Goal: Communication & Community: Participate in discussion

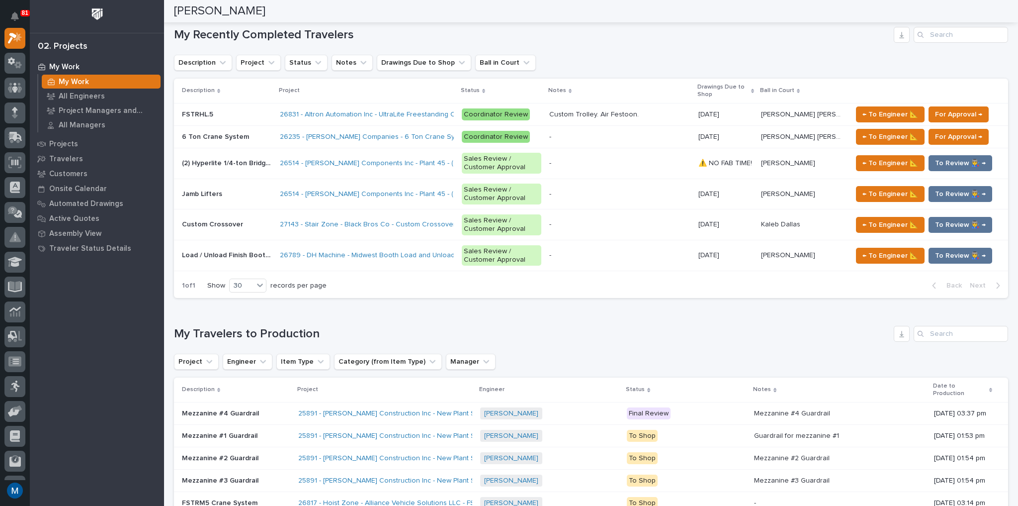
scroll to position [477, 0]
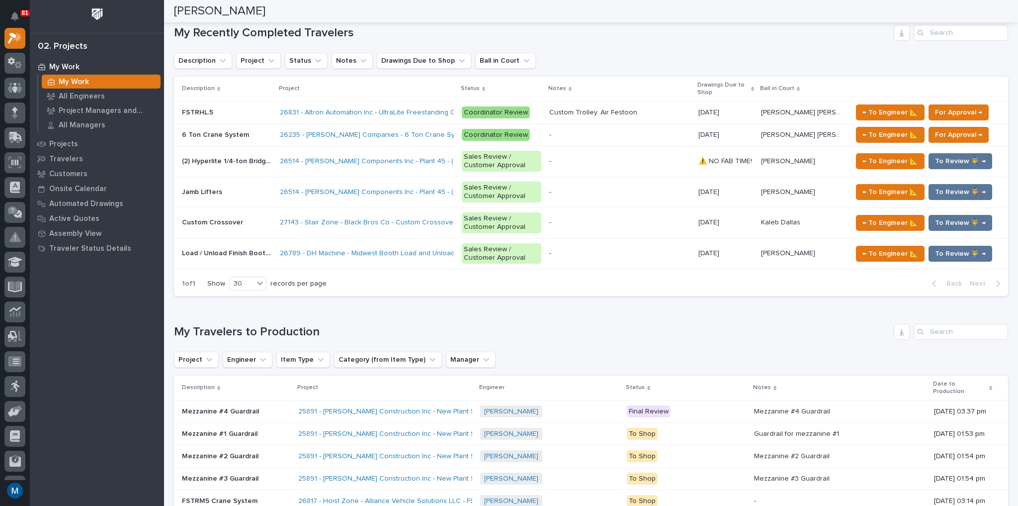
click at [256, 190] on p at bounding box center [227, 192] width 90 height 8
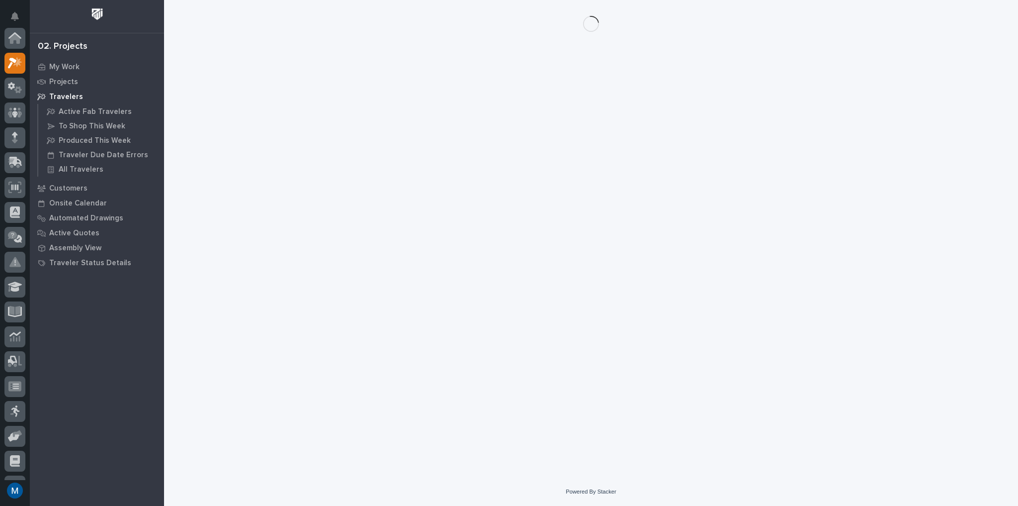
scroll to position [25, 0]
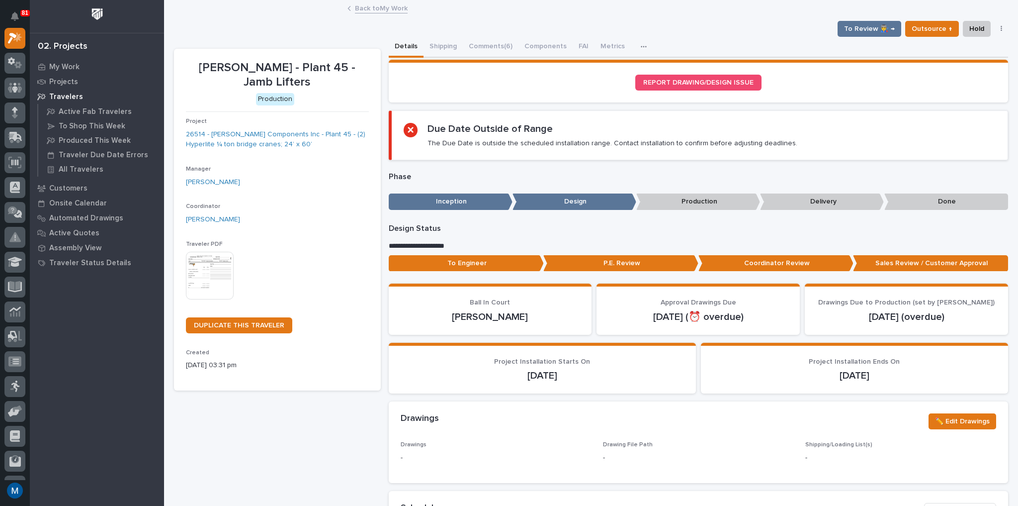
click at [493, 261] on p "To Engineer" at bounding box center [466, 263] width 155 height 16
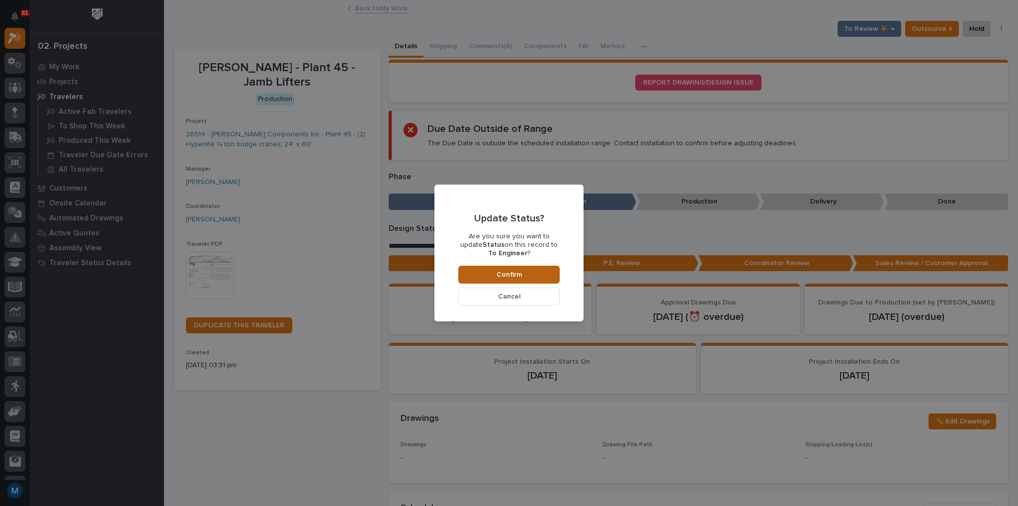
click at [498, 272] on span "Confirm" at bounding box center [509, 274] width 25 height 9
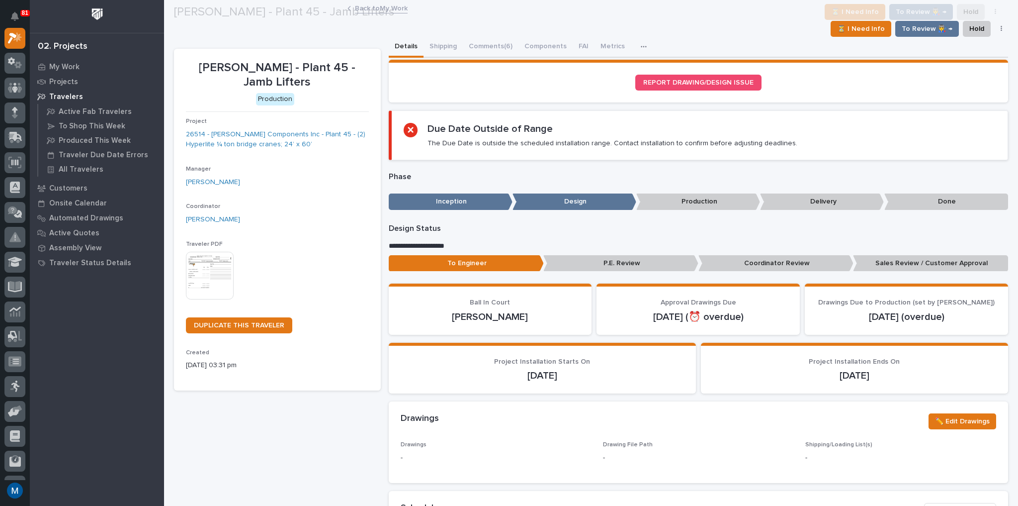
scroll to position [59, 0]
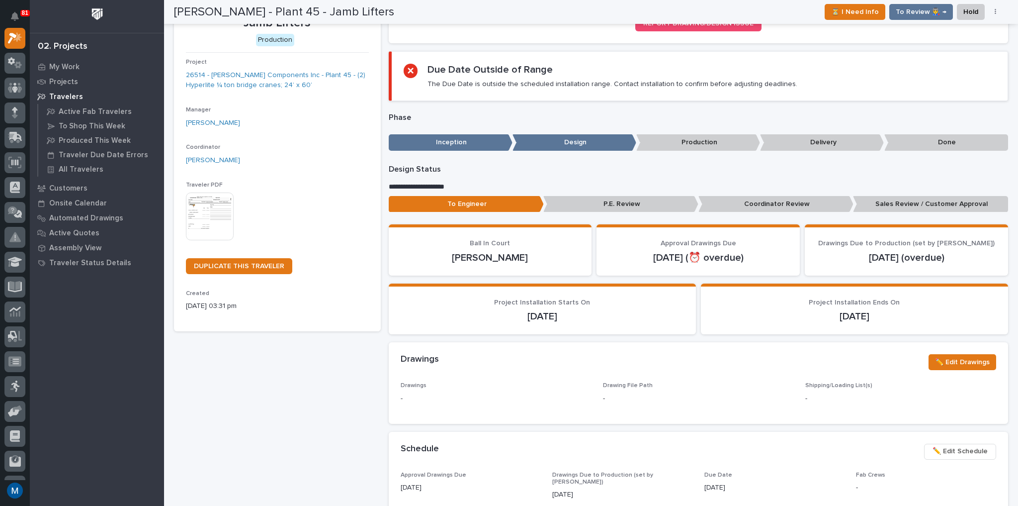
click at [742, 205] on p "Coordinator Review" at bounding box center [775, 204] width 155 height 16
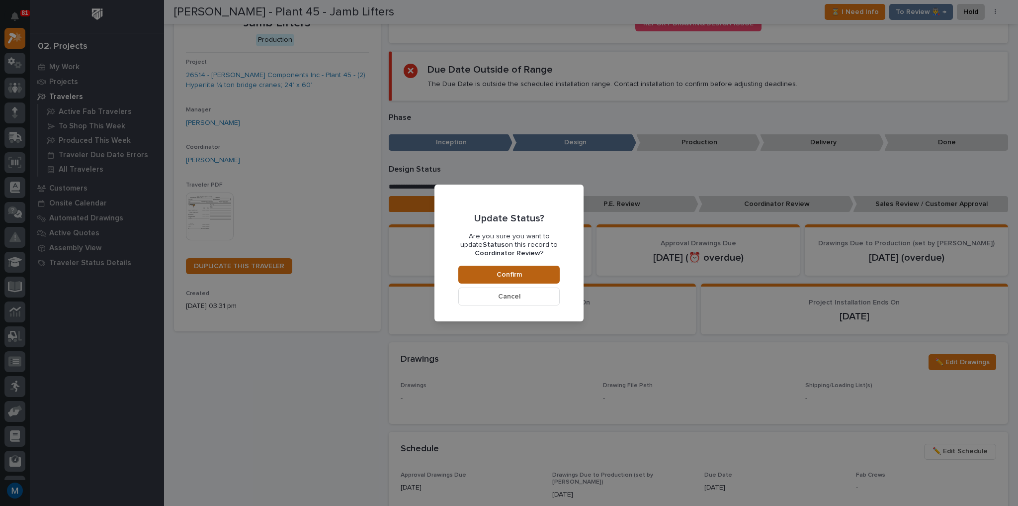
click at [555, 272] on button "Confirm" at bounding box center [508, 274] width 101 height 18
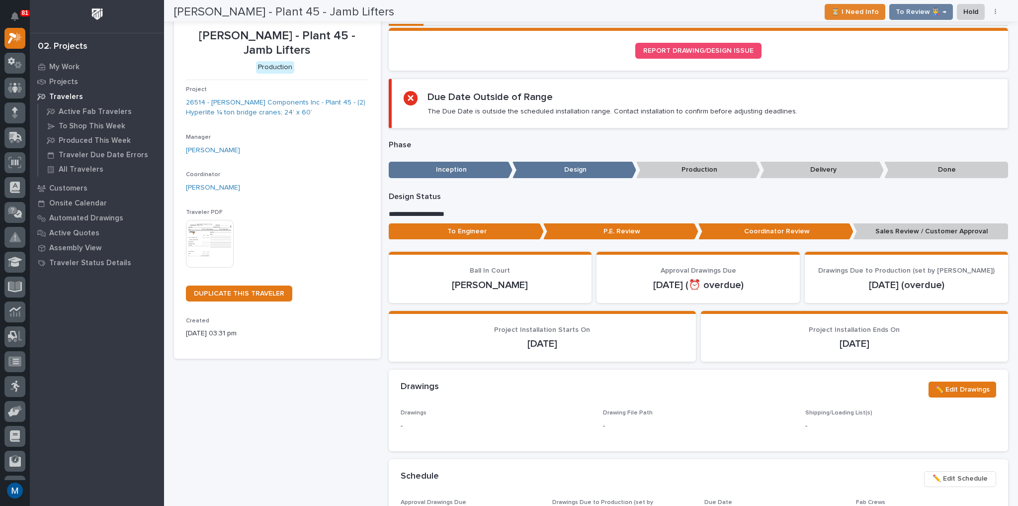
scroll to position [0, 0]
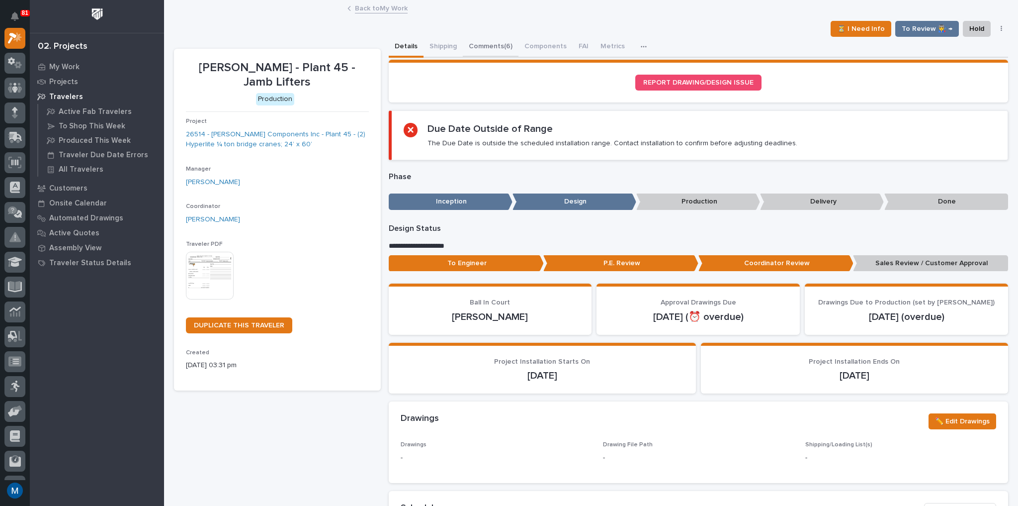
click at [489, 50] on button "Comments (6)" at bounding box center [491, 47] width 56 height 21
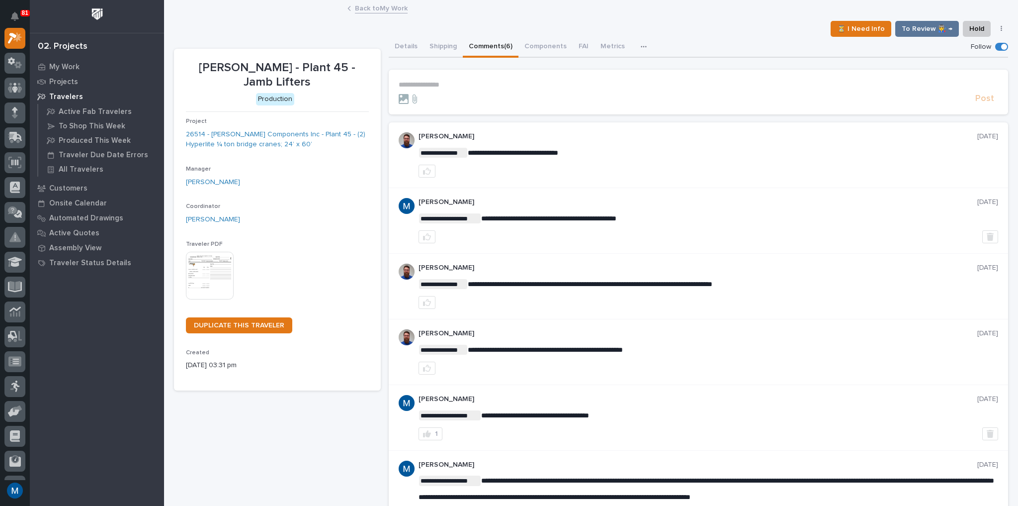
click at [445, 81] on p "**********" at bounding box center [699, 85] width 600 height 8
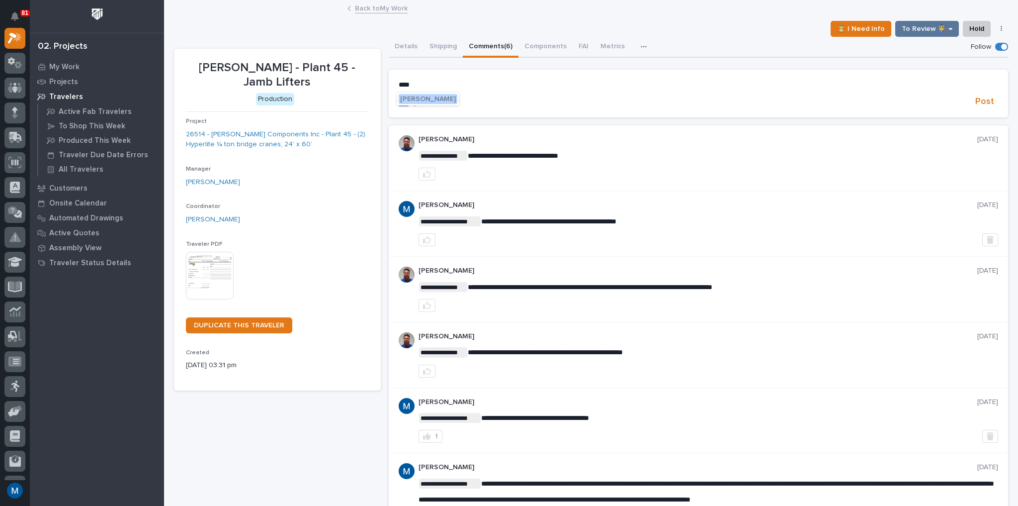
click at [440, 103] on button "[PERSON_NAME]" at bounding box center [428, 99] width 59 height 10
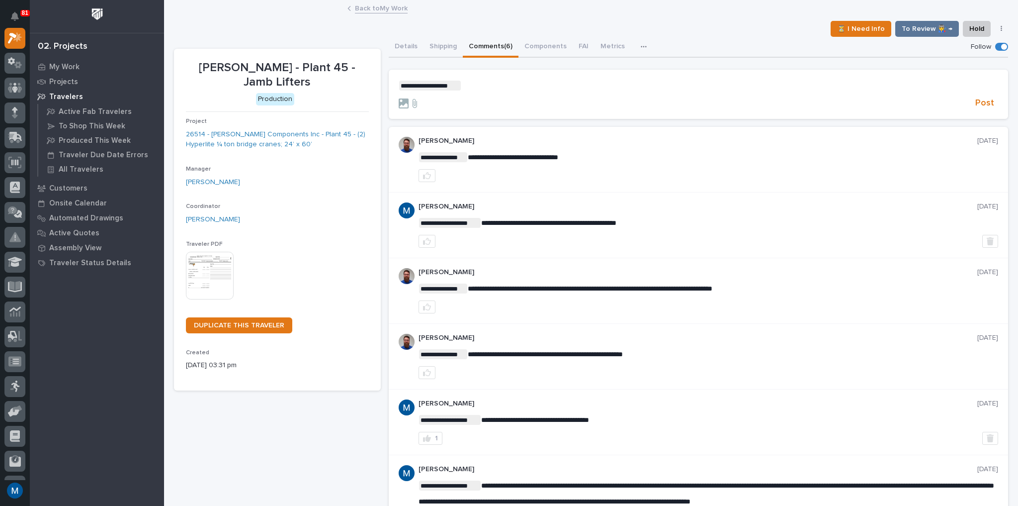
click at [502, 87] on p "**********" at bounding box center [699, 86] width 600 height 10
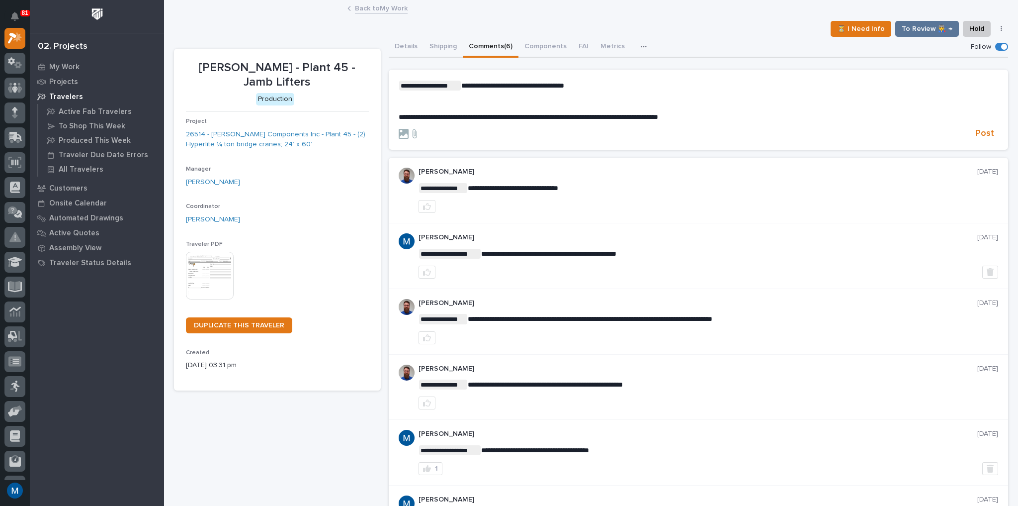
click at [965, 129] on div at bounding box center [685, 134] width 573 height 10
click at [975, 129] on span "Post" at bounding box center [984, 133] width 19 height 11
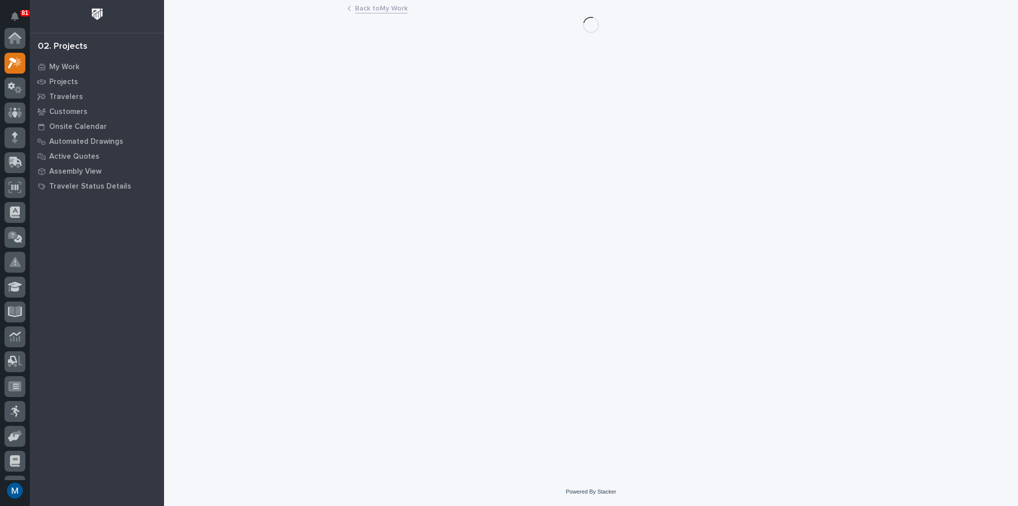
scroll to position [25, 0]
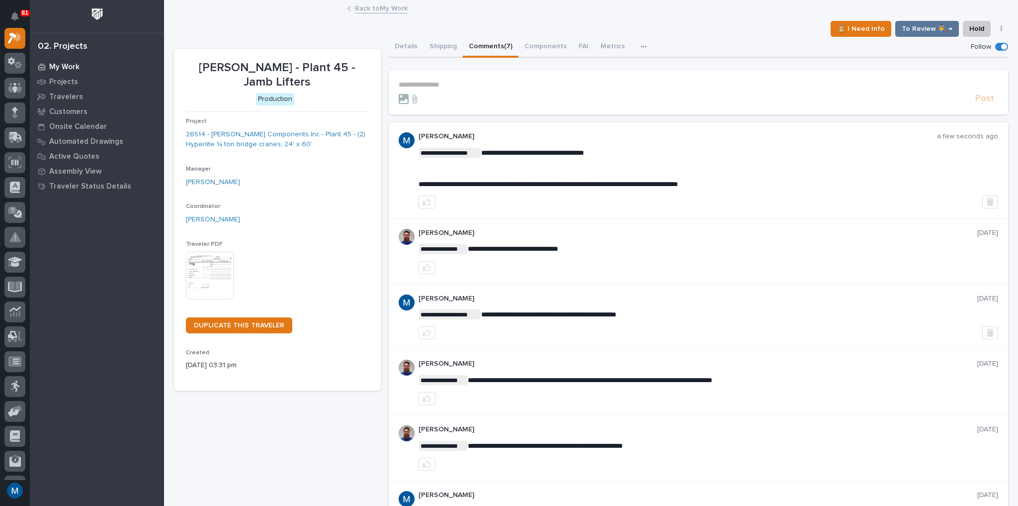
click at [51, 63] on p "My Work" at bounding box center [64, 67] width 30 height 9
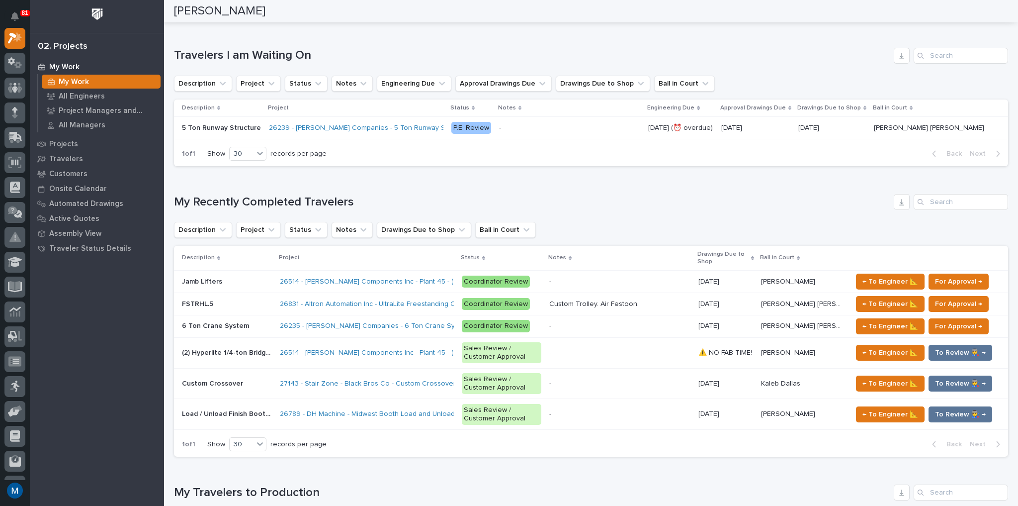
scroll to position [318, 0]
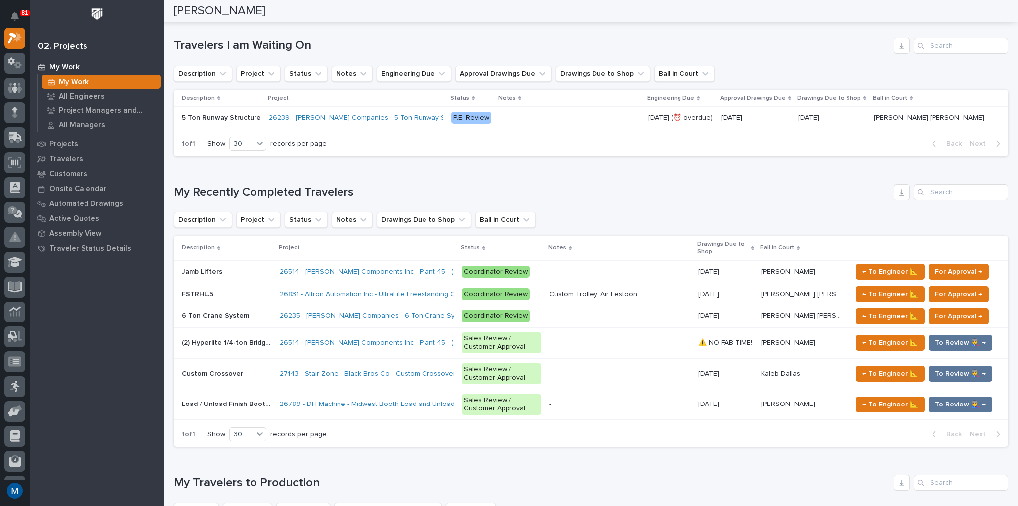
click at [231, 269] on p at bounding box center [227, 271] width 90 height 8
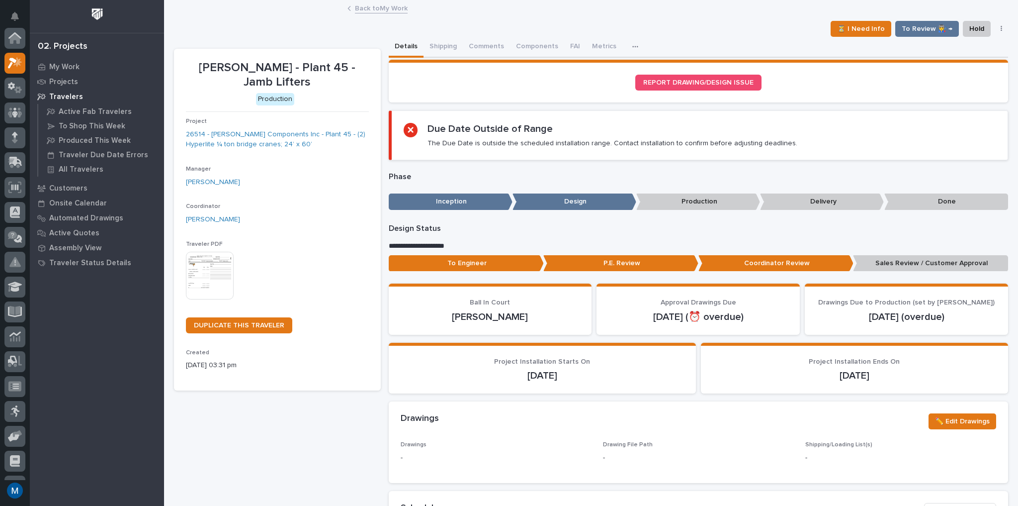
scroll to position [25, 0]
click at [506, 38] on button "Comments (7)" at bounding box center [491, 47] width 56 height 21
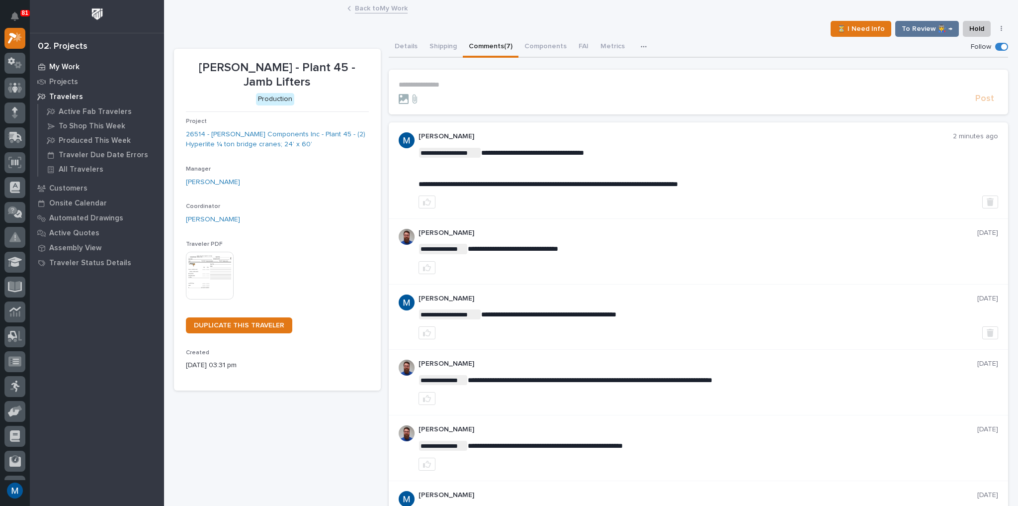
click at [85, 66] on div "My Work" at bounding box center [96, 67] width 129 height 14
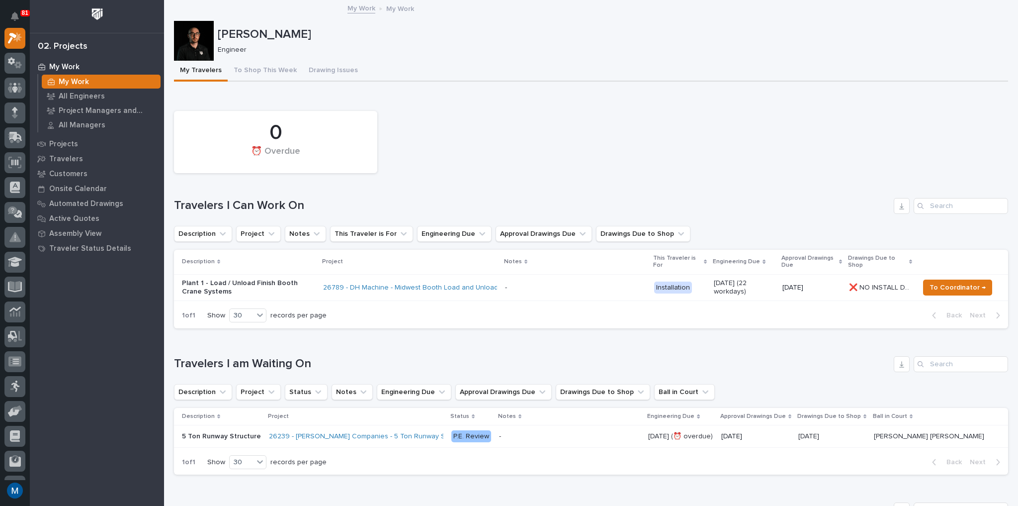
click at [433, 131] on div "0 ⏰ Overdue" at bounding box center [591, 142] width 844 height 72
click at [527, 135] on div "0 ⏰ Overdue" at bounding box center [591, 142] width 844 height 72
click at [547, 180] on div "0 ⏰ Overdue Travelers I Can Work On Description Project Notes This Traveler is …" at bounding box center [591, 217] width 834 height 222
click at [524, 136] on div "0 ⏰ Overdue" at bounding box center [591, 142] width 844 height 72
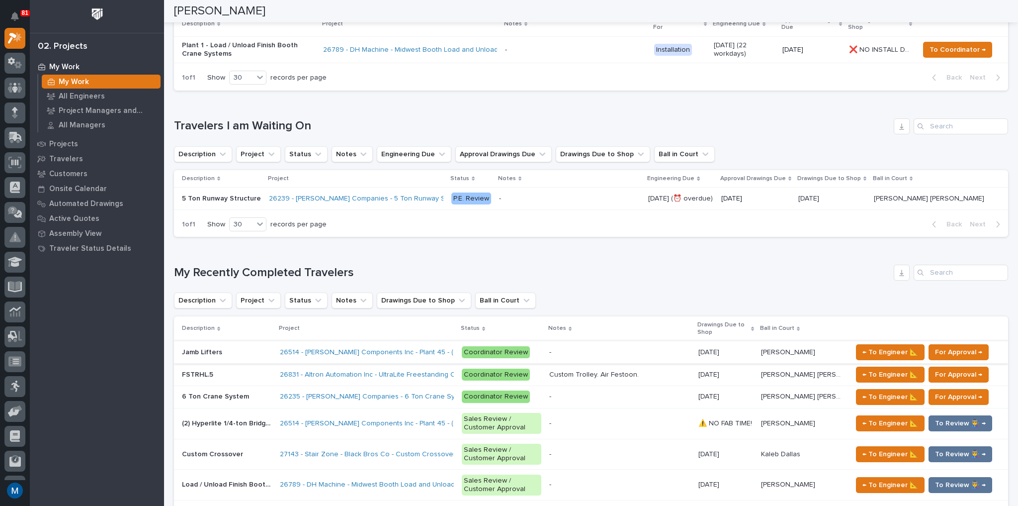
scroll to position [278, 0]
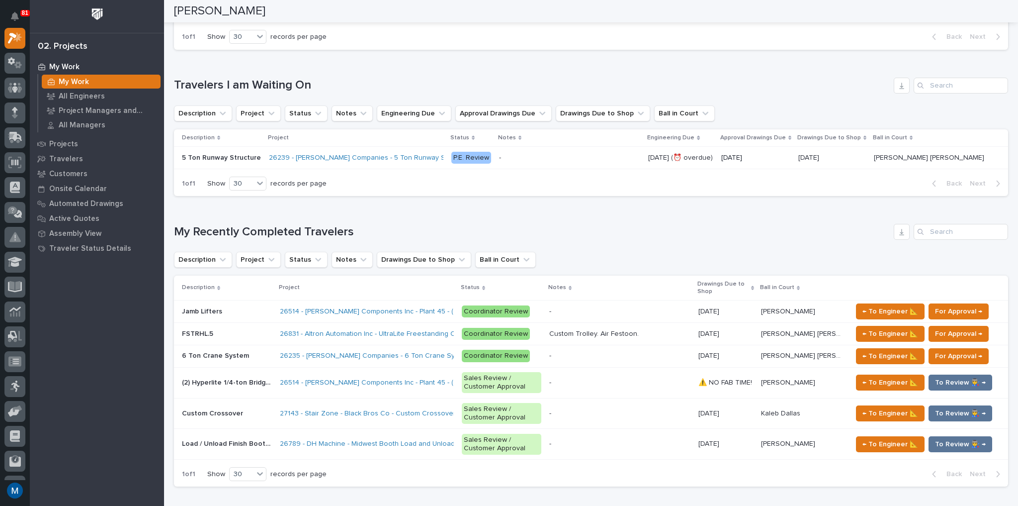
click at [226, 318] on div "Jamb Lifters Jamb Lifters" at bounding box center [227, 311] width 90 height 16
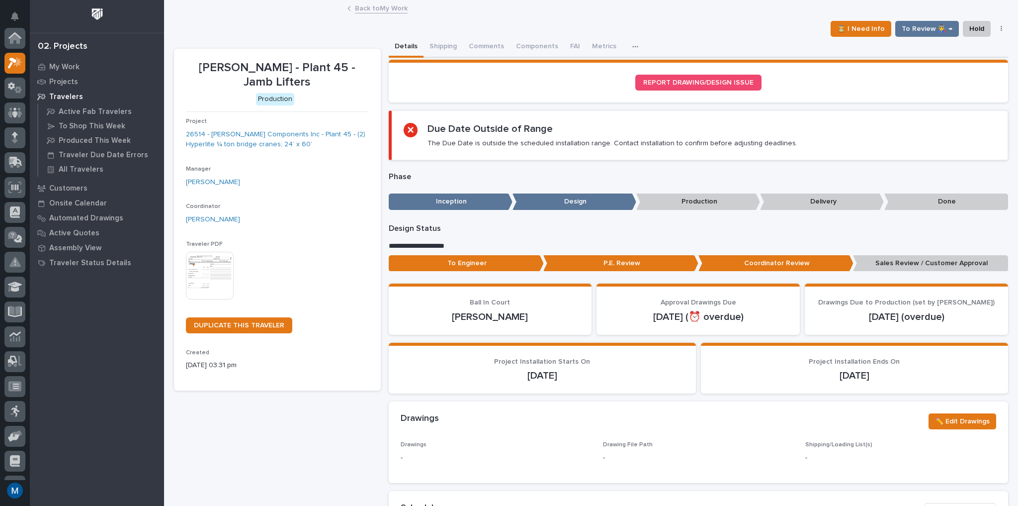
scroll to position [25, 0]
click at [484, 30] on div "⏳ I Need Info To Review 👨‍🏭 → Hold Cancel Change Traveler Type Regenerate PDF G…" at bounding box center [591, 29] width 834 height 16
click at [488, 42] on button "Comments (7)" at bounding box center [491, 47] width 56 height 21
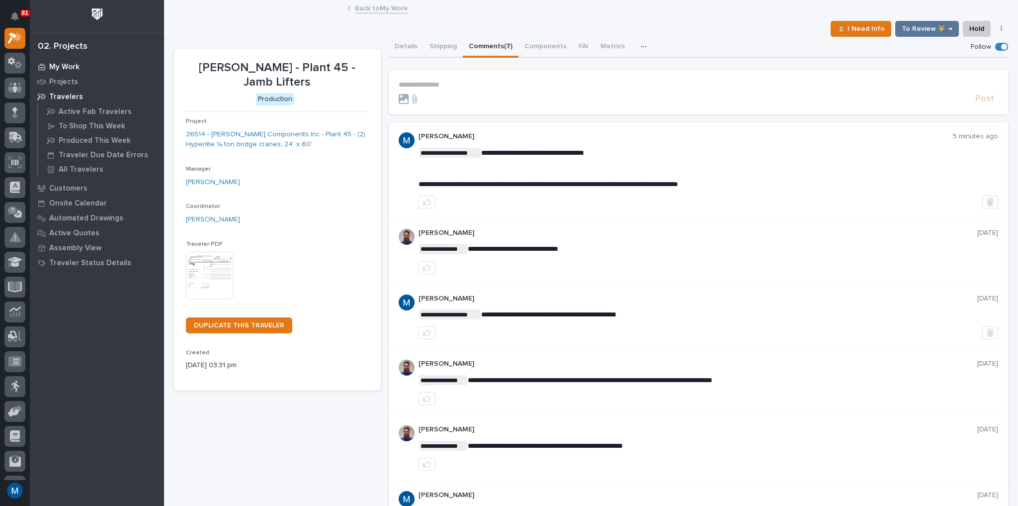
click at [79, 71] on div "My Work" at bounding box center [96, 67] width 129 height 14
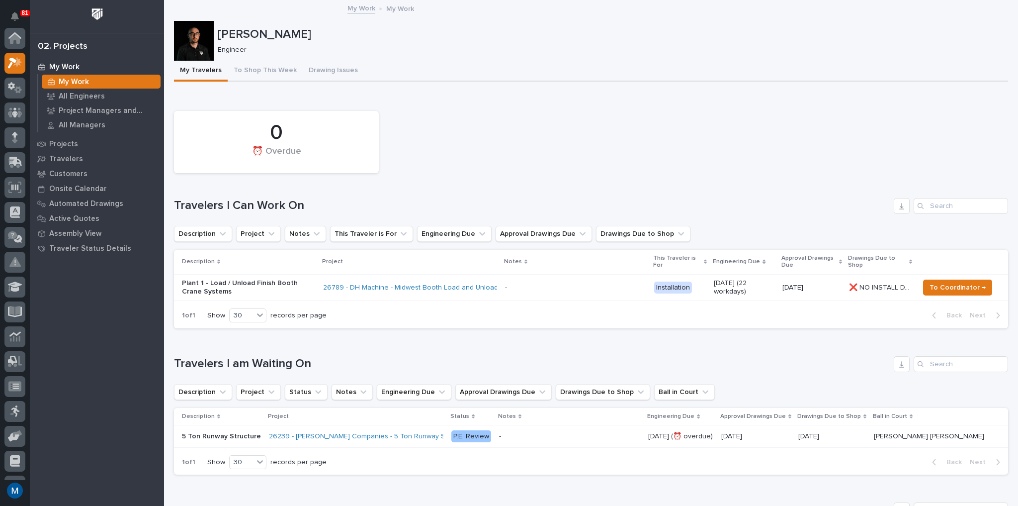
scroll to position [25, 0]
click at [557, 140] on div "0 ⏰ Overdue" at bounding box center [591, 142] width 844 height 72
click at [303, 67] on button "Drawing Issues" at bounding box center [333, 71] width 61 height 21
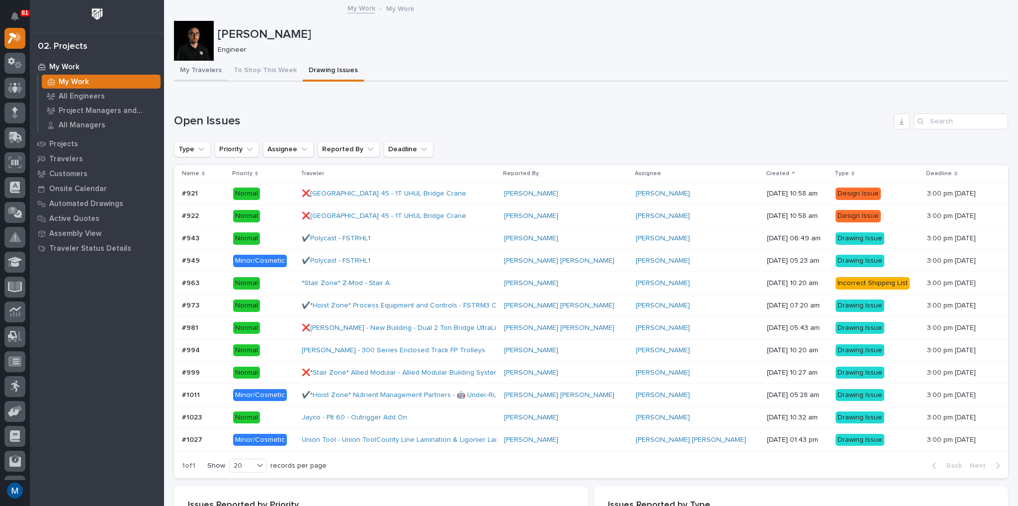
drag, startPoint x: 196, startPoint y: 74, endPoint x: 538, endPoint y: 72, distance: 341.5
click at [196, 74] on button "My Travelers" at bounding box center [201, 71] width 54 height 21
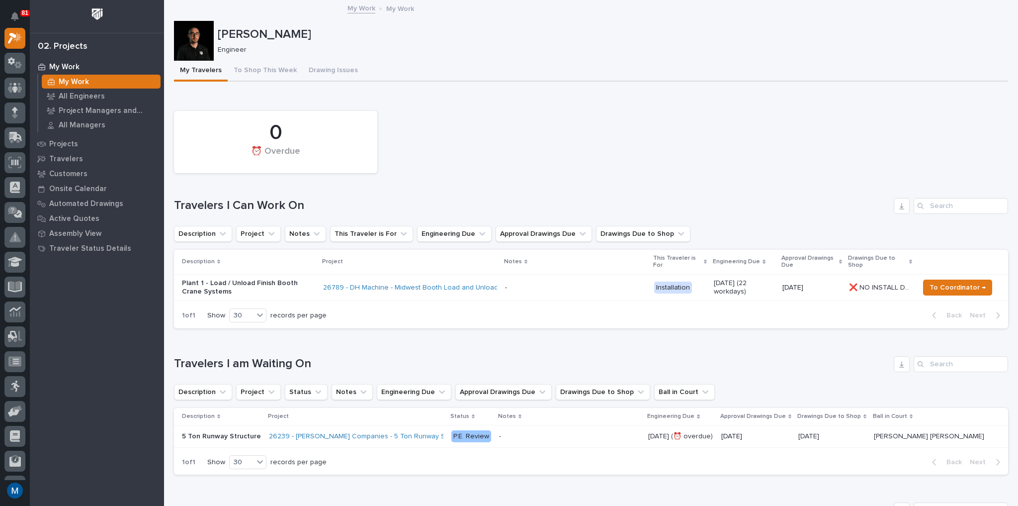
drag, startPoint x: 631, startPoint y: 90, endPoint x: 634, endPoint y: 86, distance: 5.7
drag, startPoint x: 632, startPoint y: 105, endPoint x: 487, endPoint y: 181, distance: 163.9
click at [487, 181] on div "Loading... Saving… 0 ⏰ Overdue Travelers I Can Work On Description Project Note…" at bounding box center [591, 214] width 834 height 243
click at [538, 132] on div "0 ⏰ Overdue" at bounding box center [591, 142] width 844 height 72
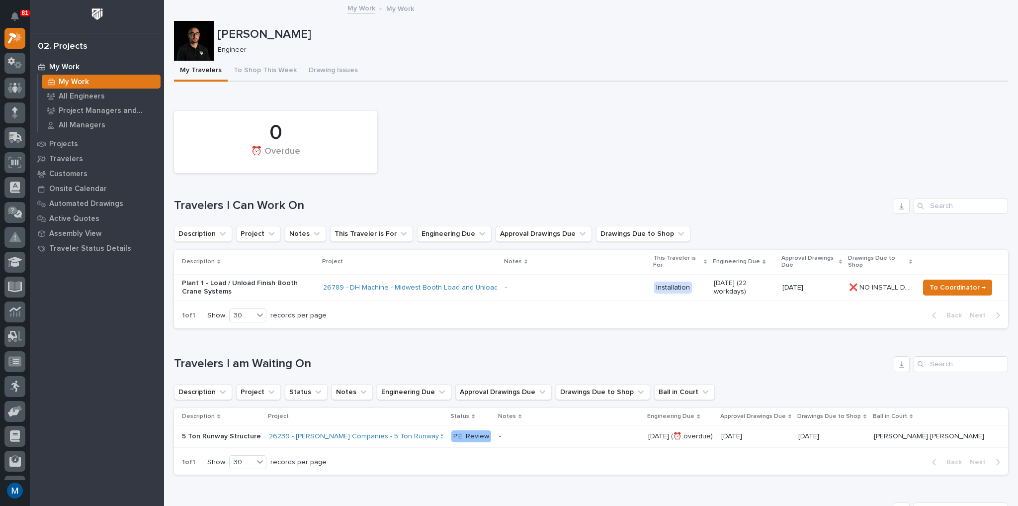
drag, startPoint x: 569, startPoint y: 88, endPoint x: 501, endPoint y: 168, distance: 104.4
click at [501, 168] on div "0 ⏰ Overdue" at bounding box center [591, 142] width 844 height 72
drag, startPoint x: 489, startPoint y: 133, endPoint x: 434, endPoint y: 198, distance: 84.3
click at [434, 198] on div "0 ⏰ Overdue Travelers I Can Work On Description Project Notes This Traveler is …" at bounding box center [591, 217] width 834 height 222
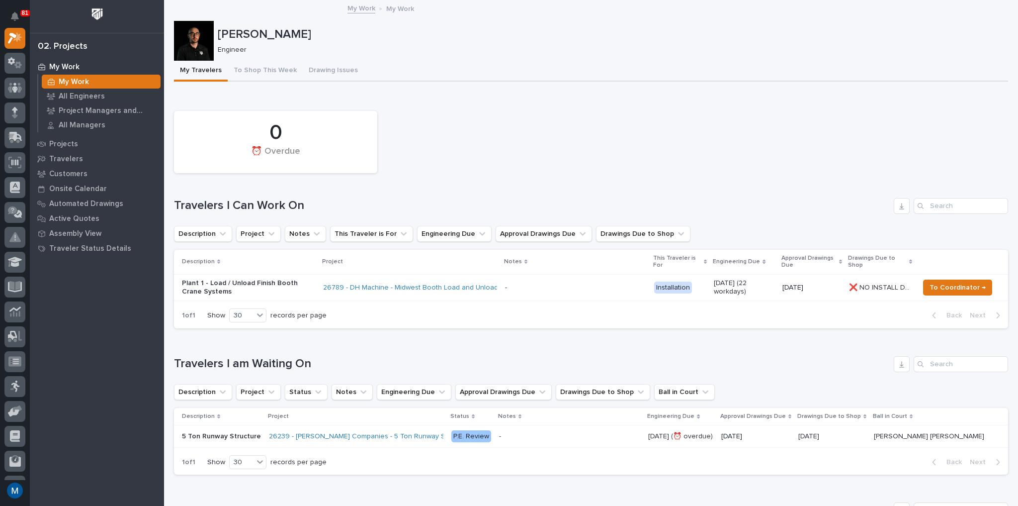
click at [435, 162] on div "0 ⏰ Overdue" at bounding box center [591, 142] width 844 height 72
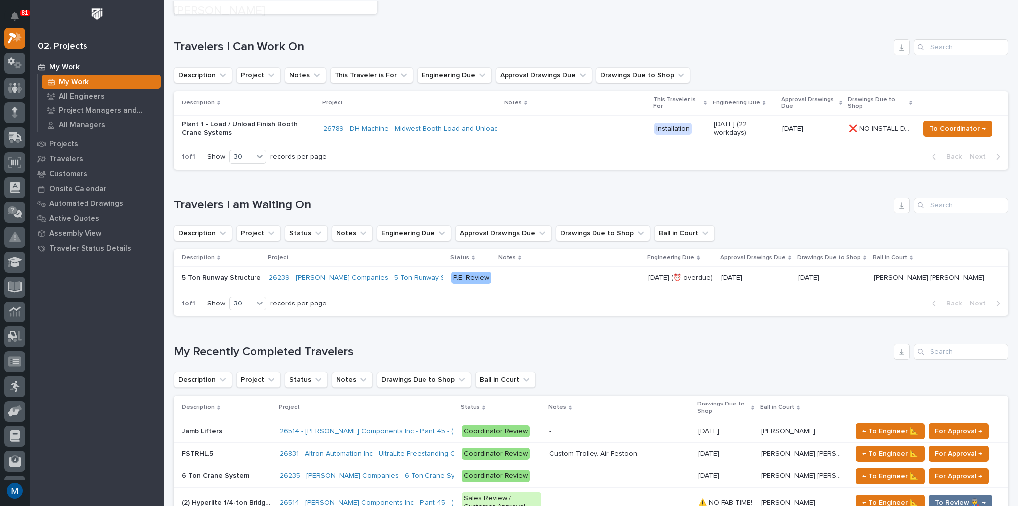
scroll to position [199, 0]
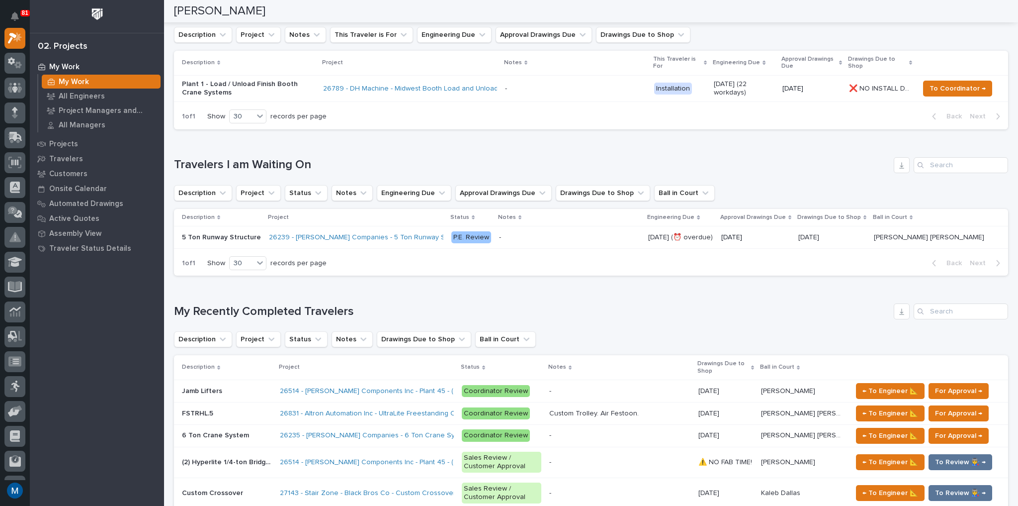
click at [541, 385] on p "Coordinator Review" at bounding box center [502, 391] width 80 height 12
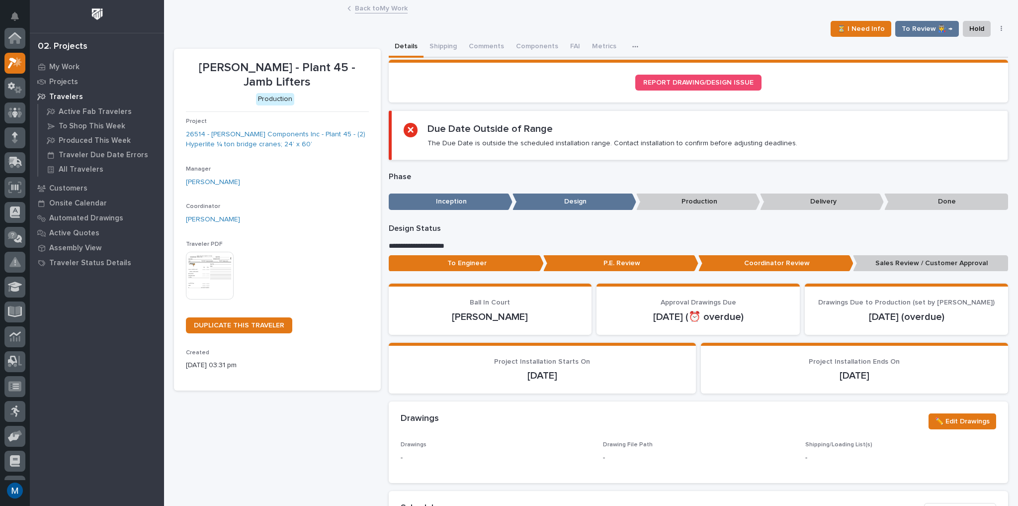
scroll to position [25, 0]
click at [501, 51] on button "Comments (7)" at bounding box center [491, 47] width 56 height 21
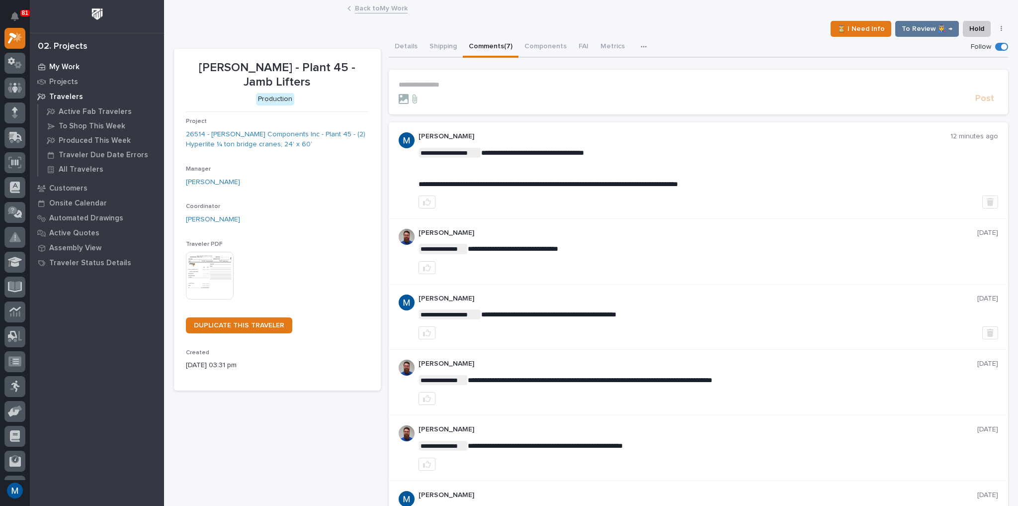
click at [68, 68] on p "My Work" at bounding box center [64, 67] width 30 height 9
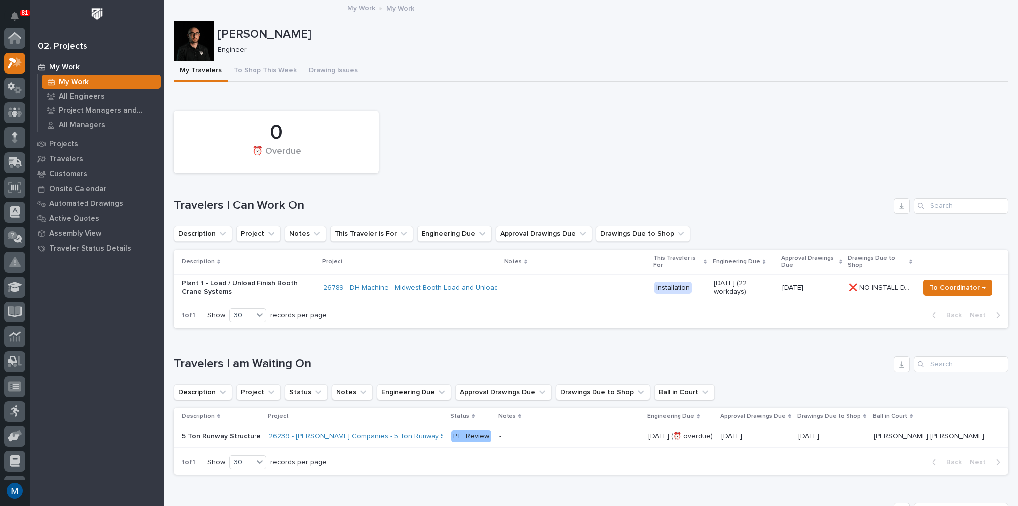
scroll to position [25, 0]
click at [564, 152] on div "0 ⏰ Overdue" at bounding box center [591, 142] width 844 height 72
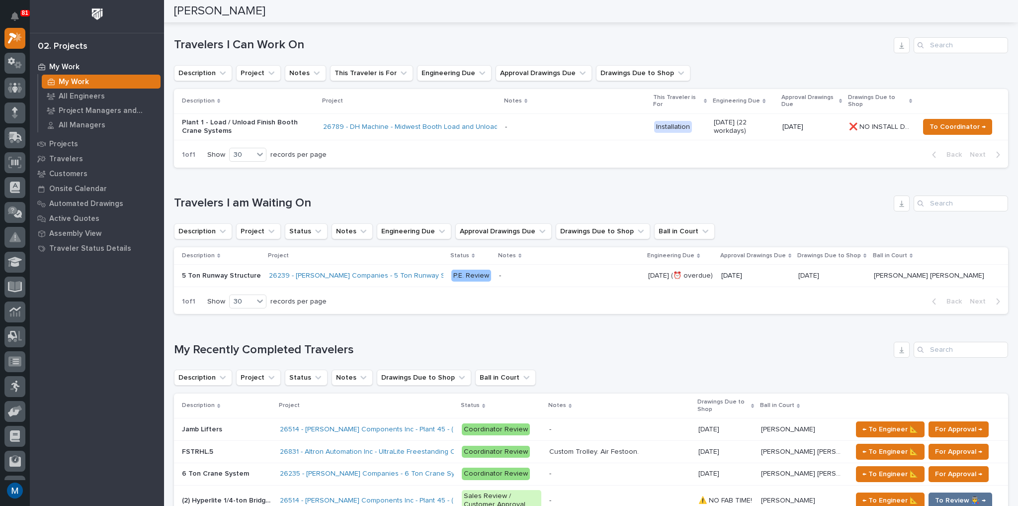
scroll to position [0, 0]
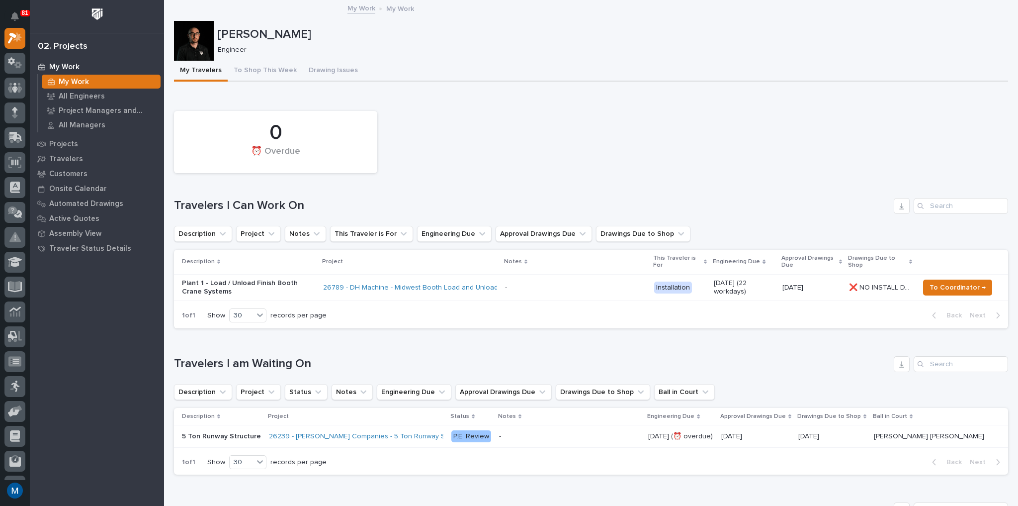
click at [445, 93] on div "Loading... Saving… 0 ⏰ Overdue Travelers I Can Work On Description Project Note…" at bounding box center [591, 214] width 834 height 243
click at [619, 61] on div "My Travelers To Shop This Week Drawing Issues" at bounding box center [591, 71] width 834 height 21
click at [15, 36] on icon at bounding box center [15, 39] width 10 height 10
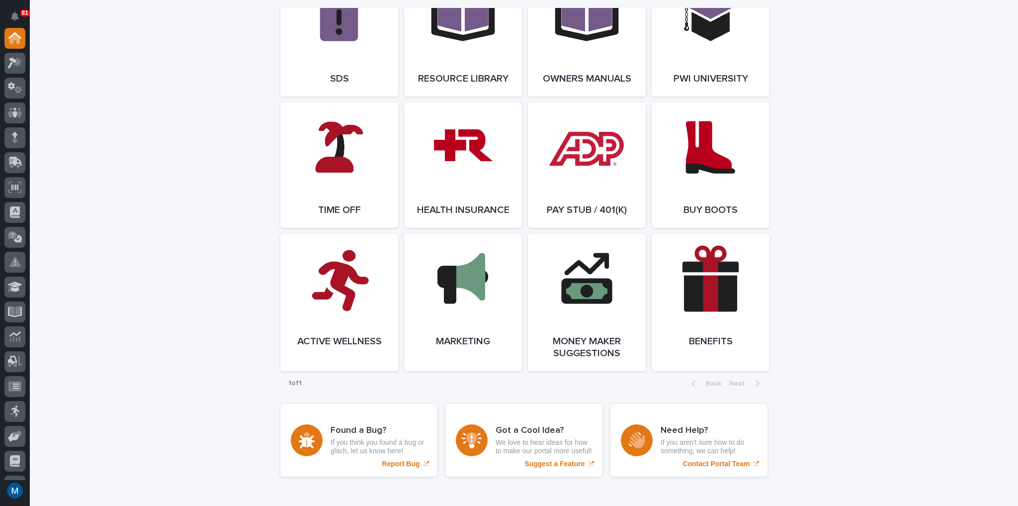
scroll to position [1760, 0]
click at [360, 201] on link "Open Link" at bounding box center [339, 164] width 118 height 125
click at [17, 70] on div at bounding box center [14, 63] width 21 height 21
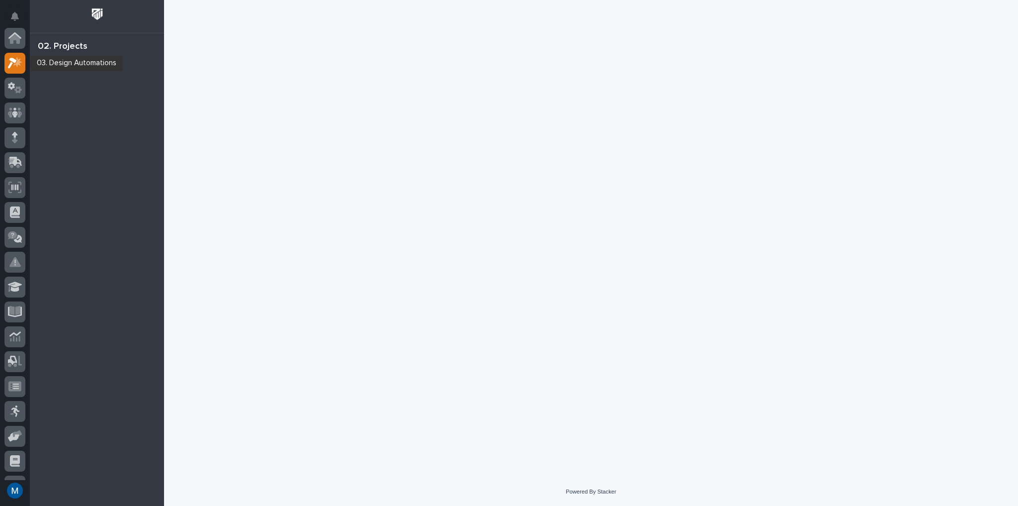
scroll to position [25, 0]
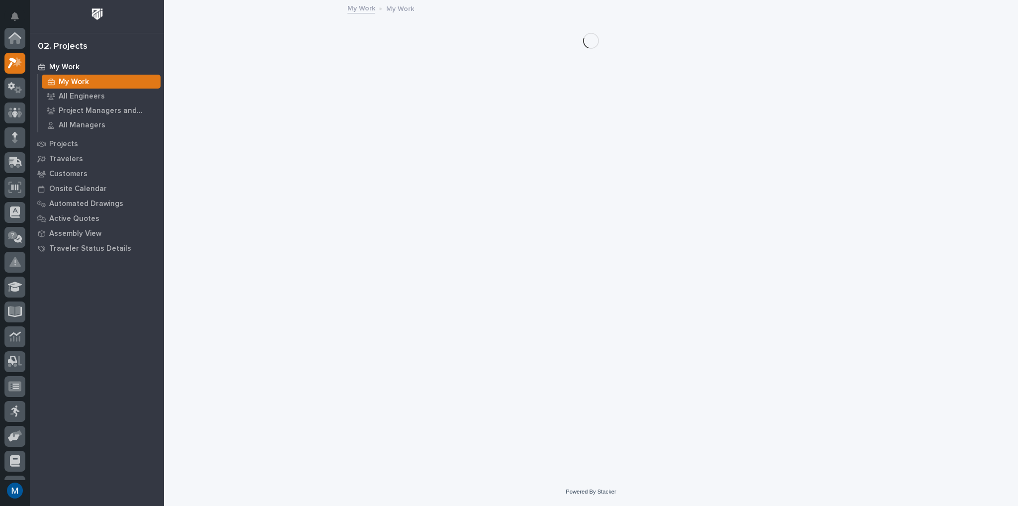
scroll to position [25, 0]
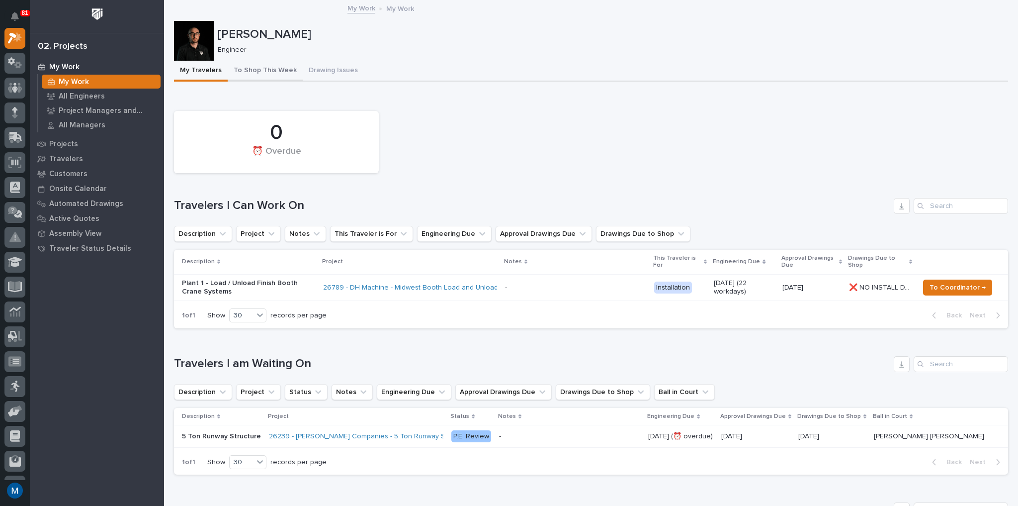
click at [255, 74] on button "To Shop This Week" at bounding box center [265, 71] width 75 height 21
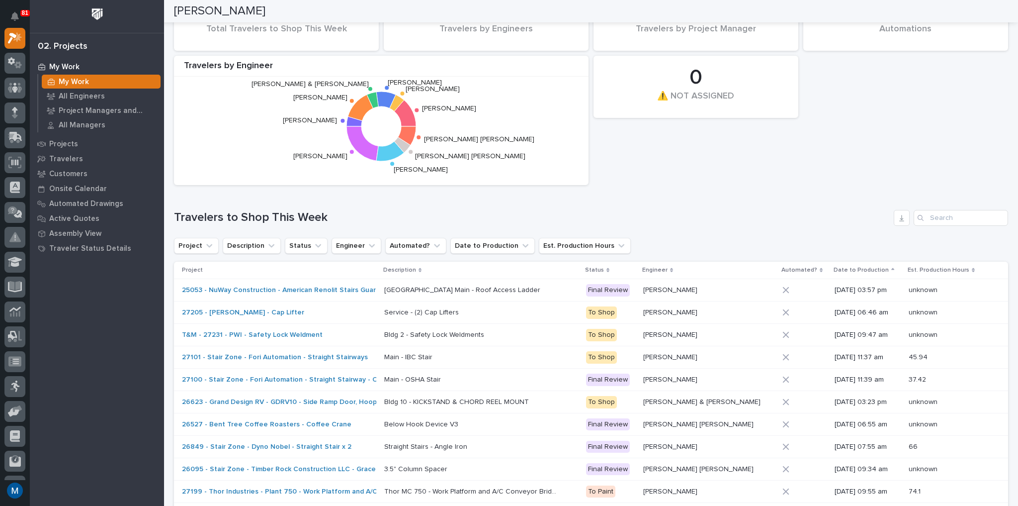
scroll to position [119, 0]
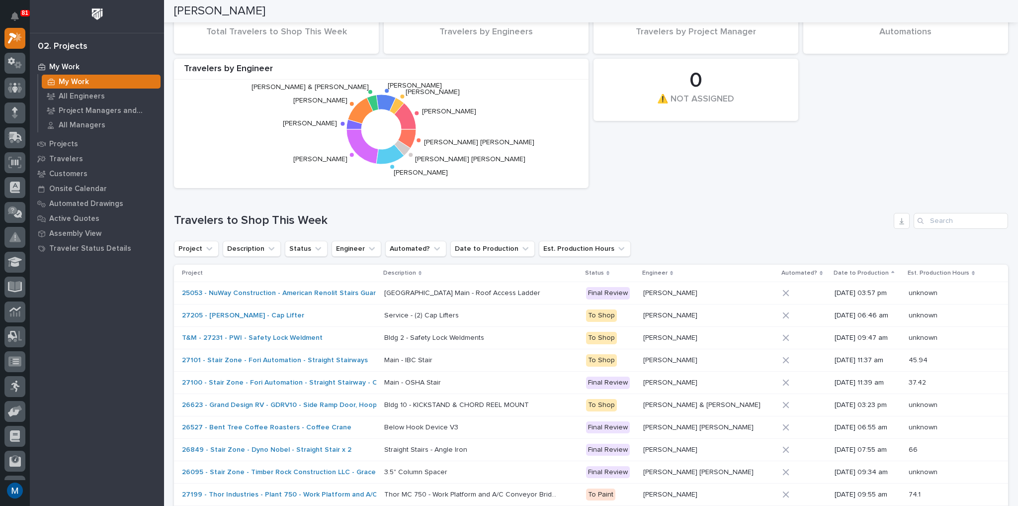
click at [589, 190] on div "4 Automations 24 Total Travelers to Shop This Week 0 ⚠️ NOT ASSIGNED 20 Travele…" at bounding box center [591, 90] width 844 height 206
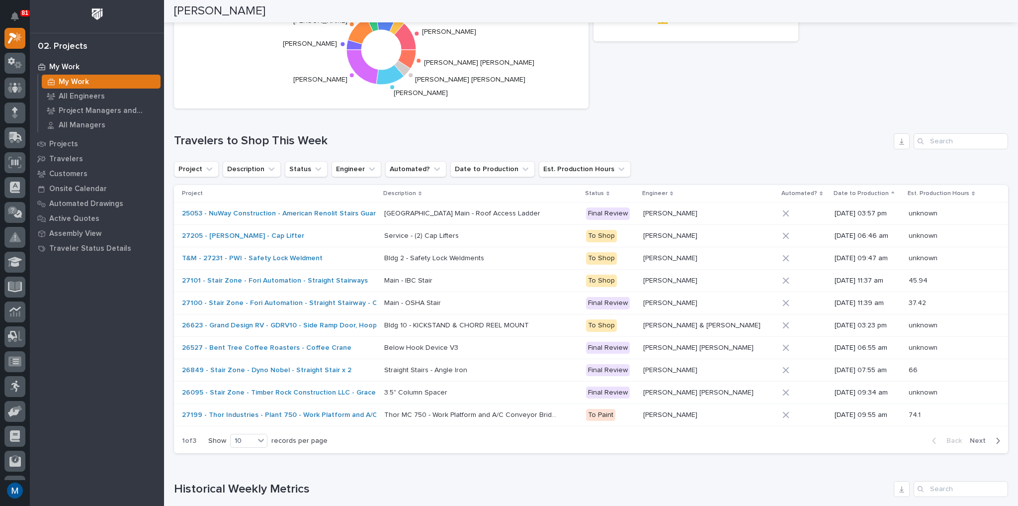
scroll to position [0, 0]
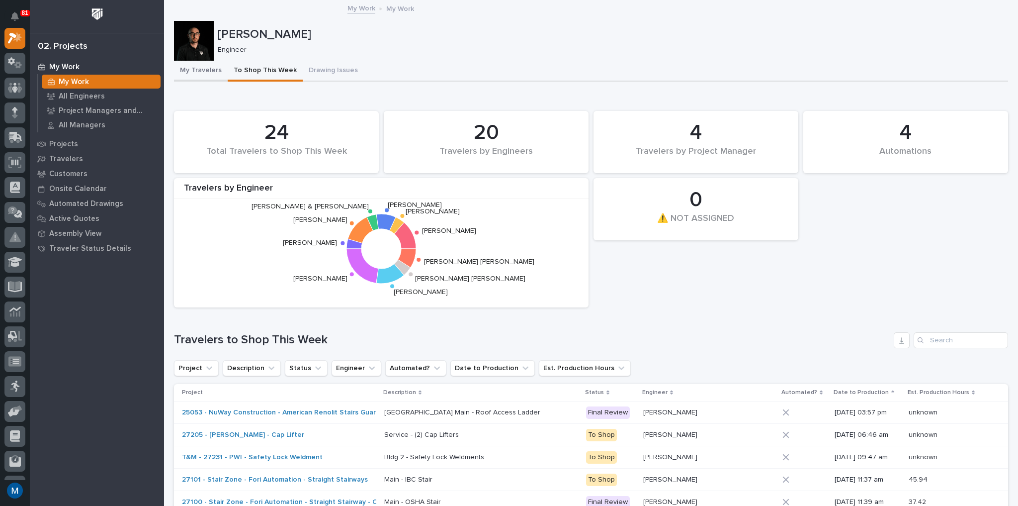
click at [201, 69] on button "My Travelers" at bounding box center [201, 71] width 54 height 21
